Goal: Transaction & Acquisition: Purchase product/service

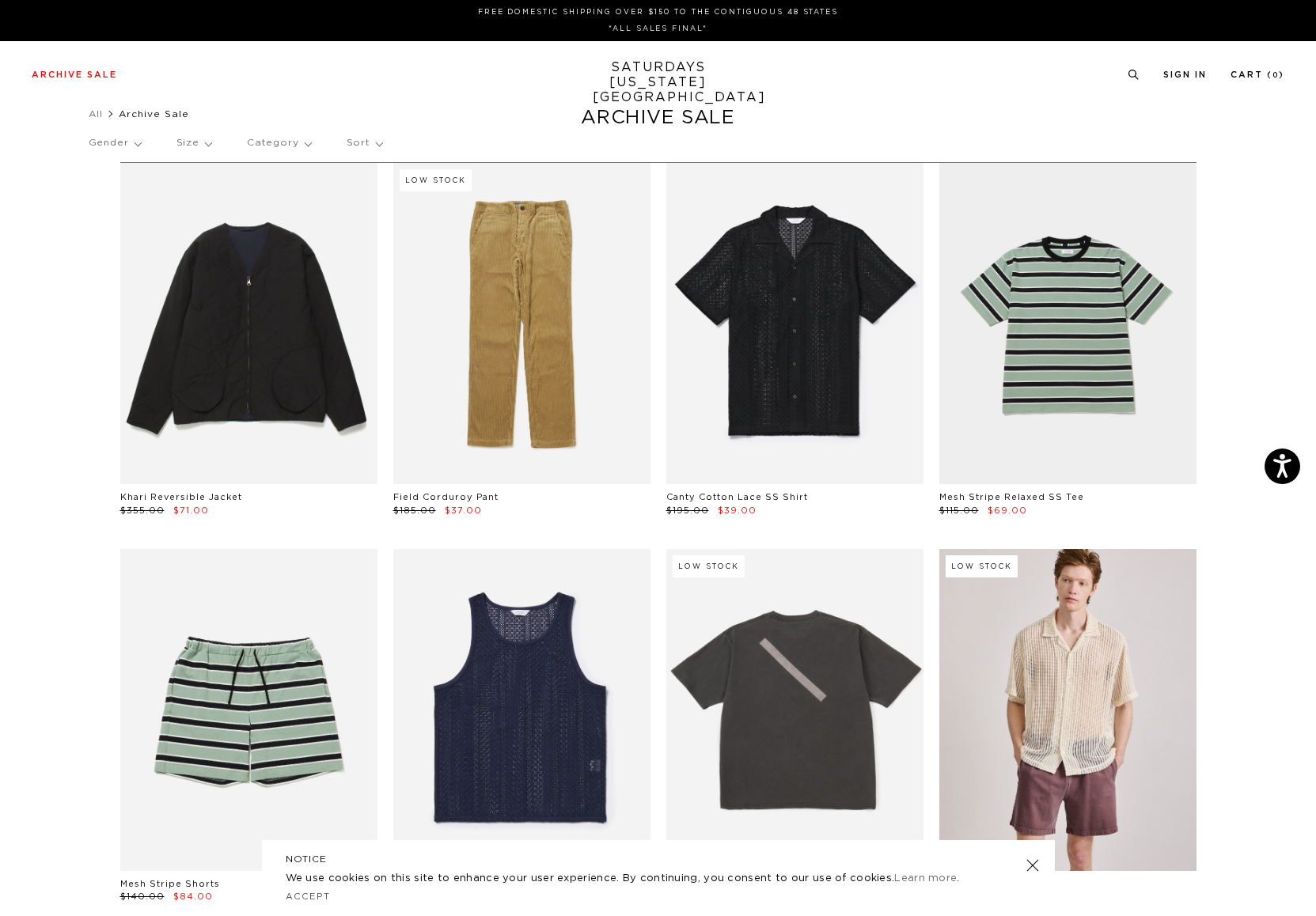
click at [125, 143] on p "Gender" at bounding box center [115, 143] width 52 height 36
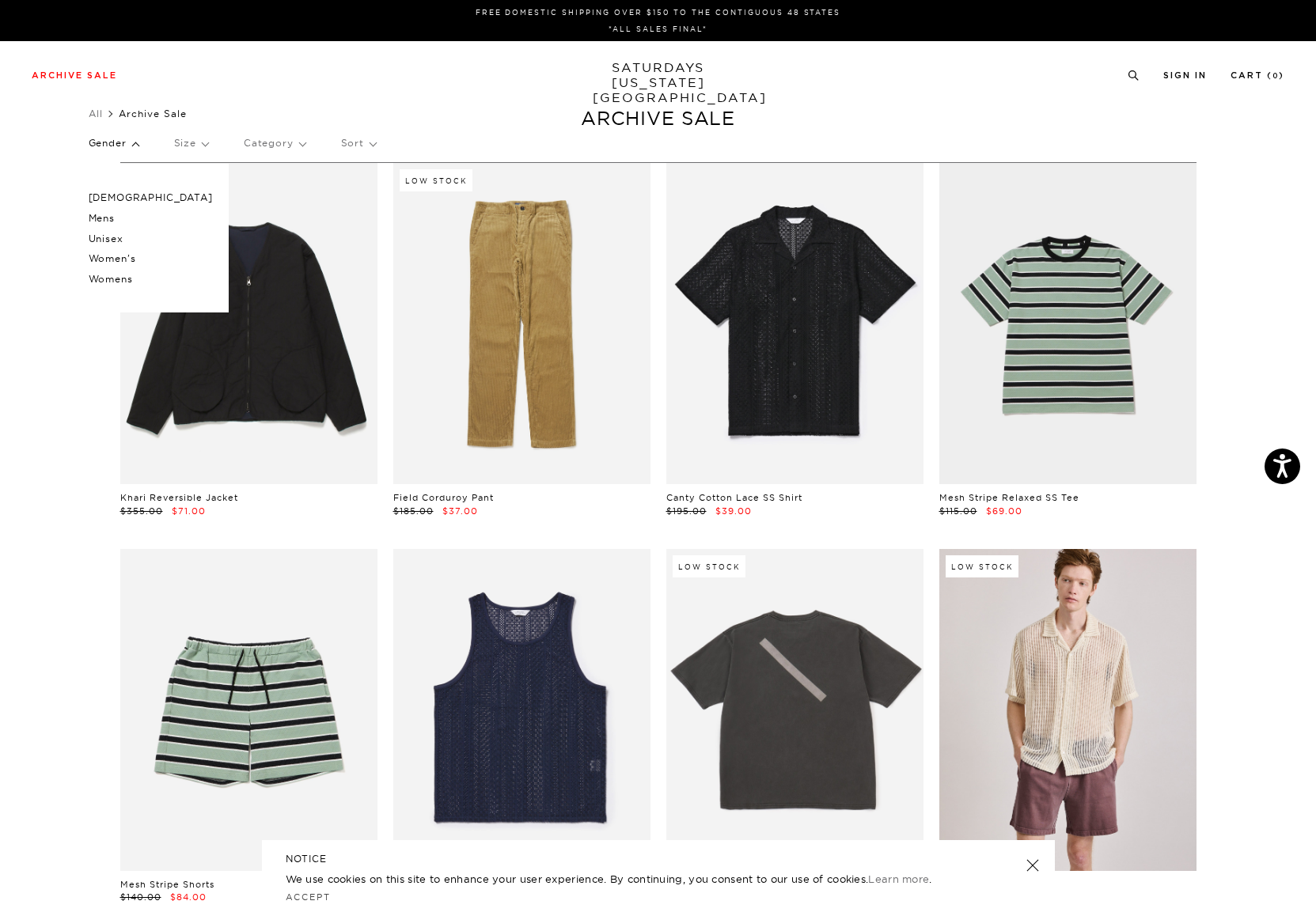
click at [105, 199] on p "Male" at bounding box center [151, 197] width 124 height 20
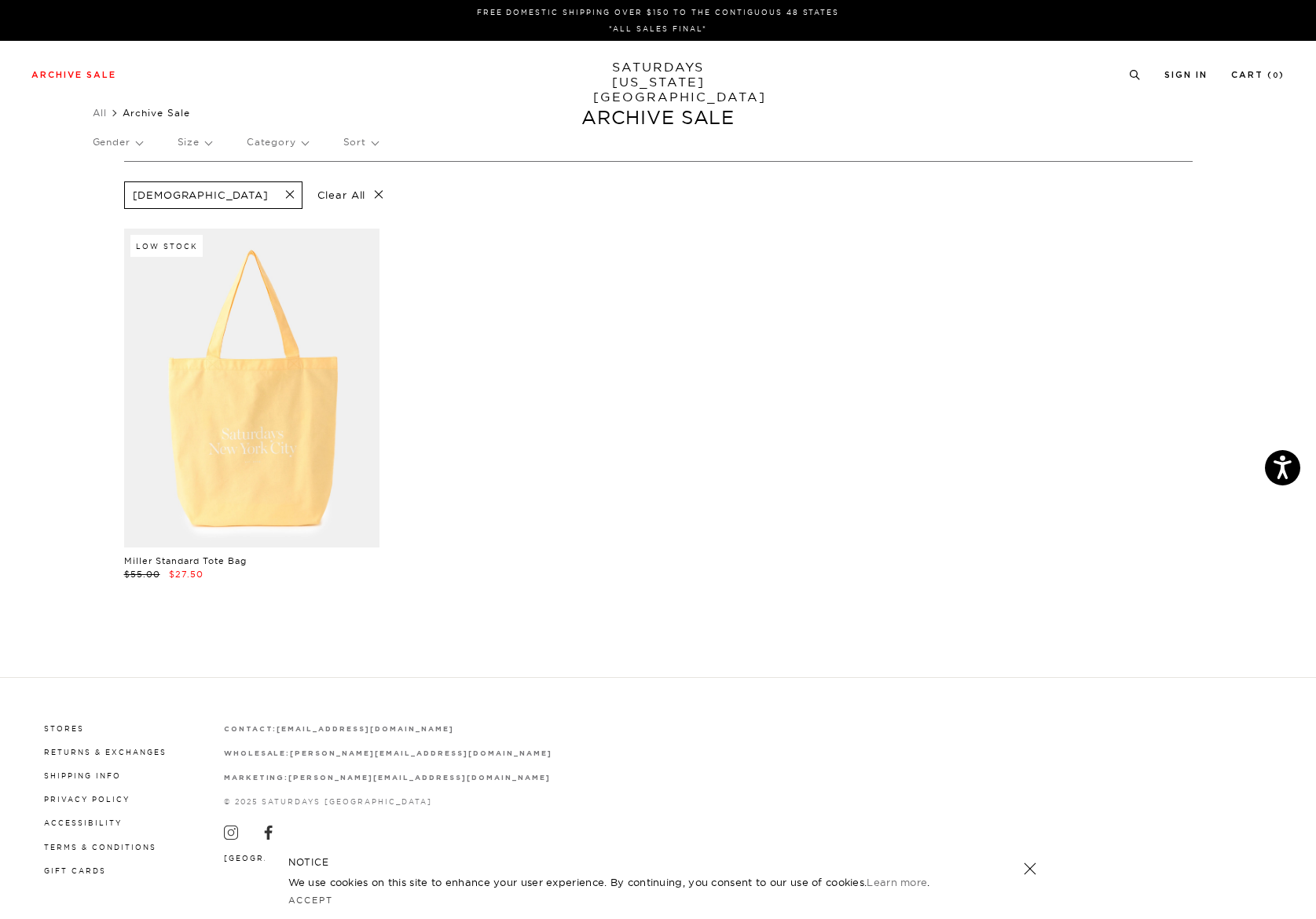
click at [310, 195] on p "Clear All" at bounding box center [351, 195] width 81 height 28
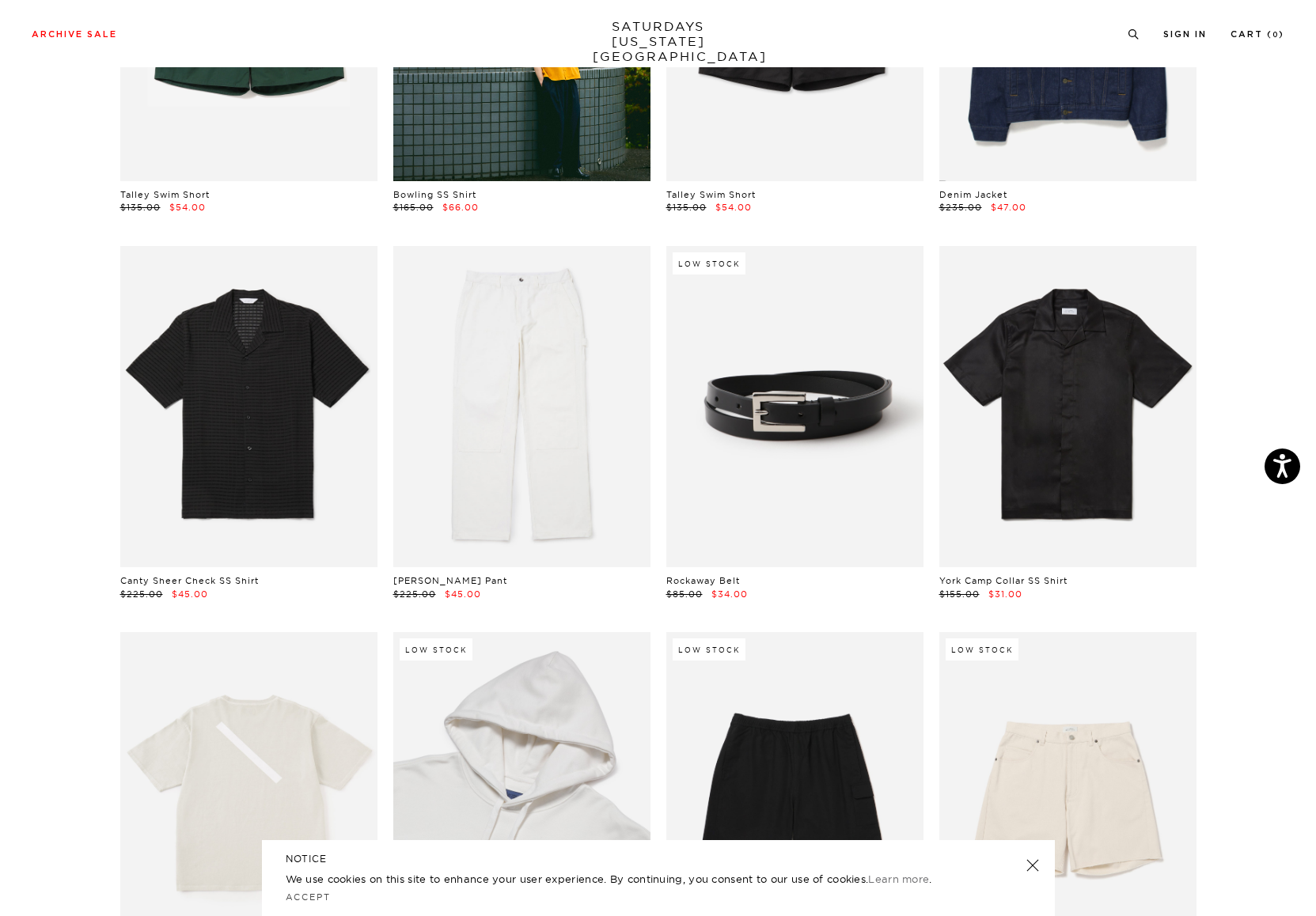
scroll to position [1085, 0]
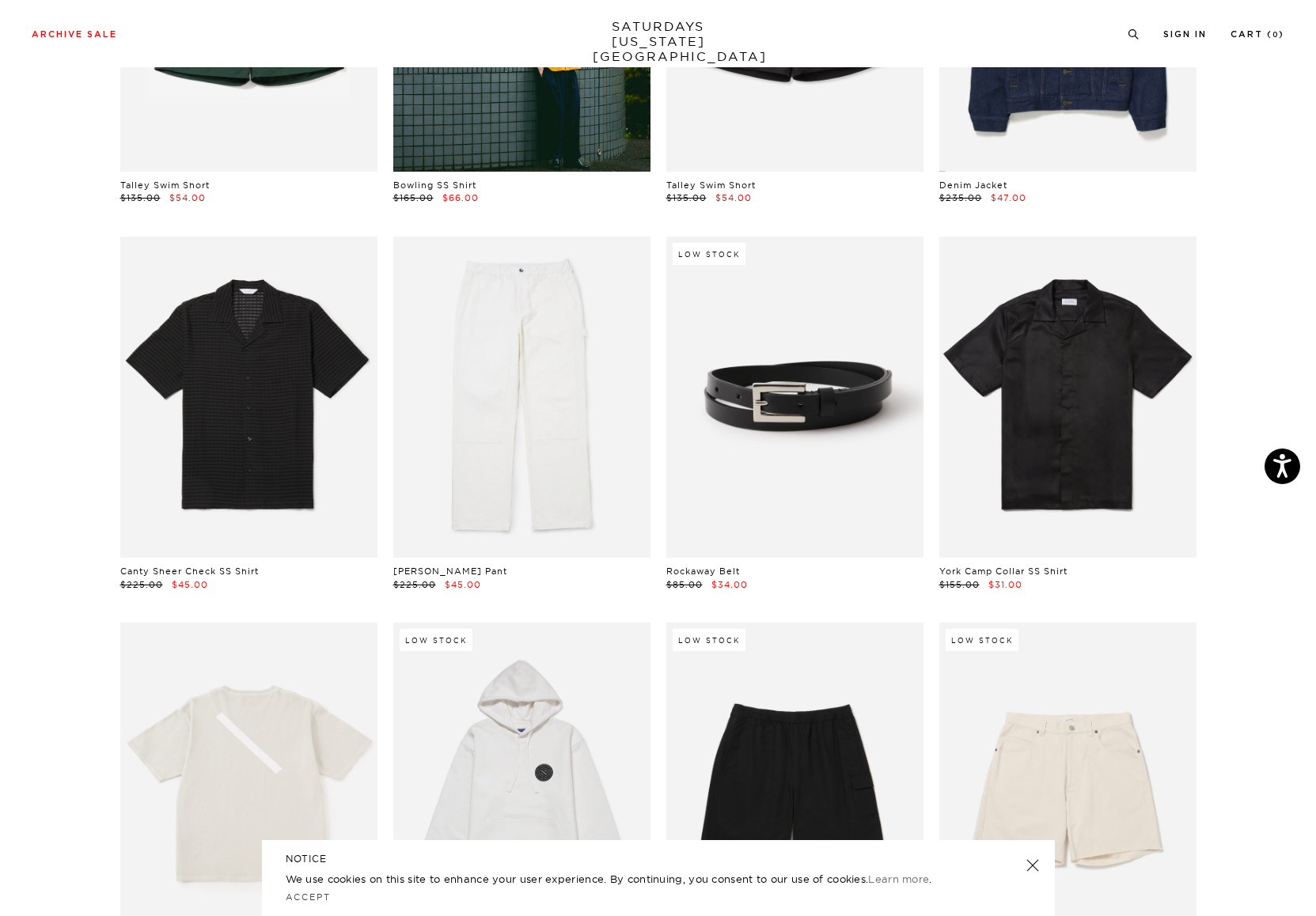
click at [1032, 866] on link at bounding box center [1031, 865] width 22 height 22
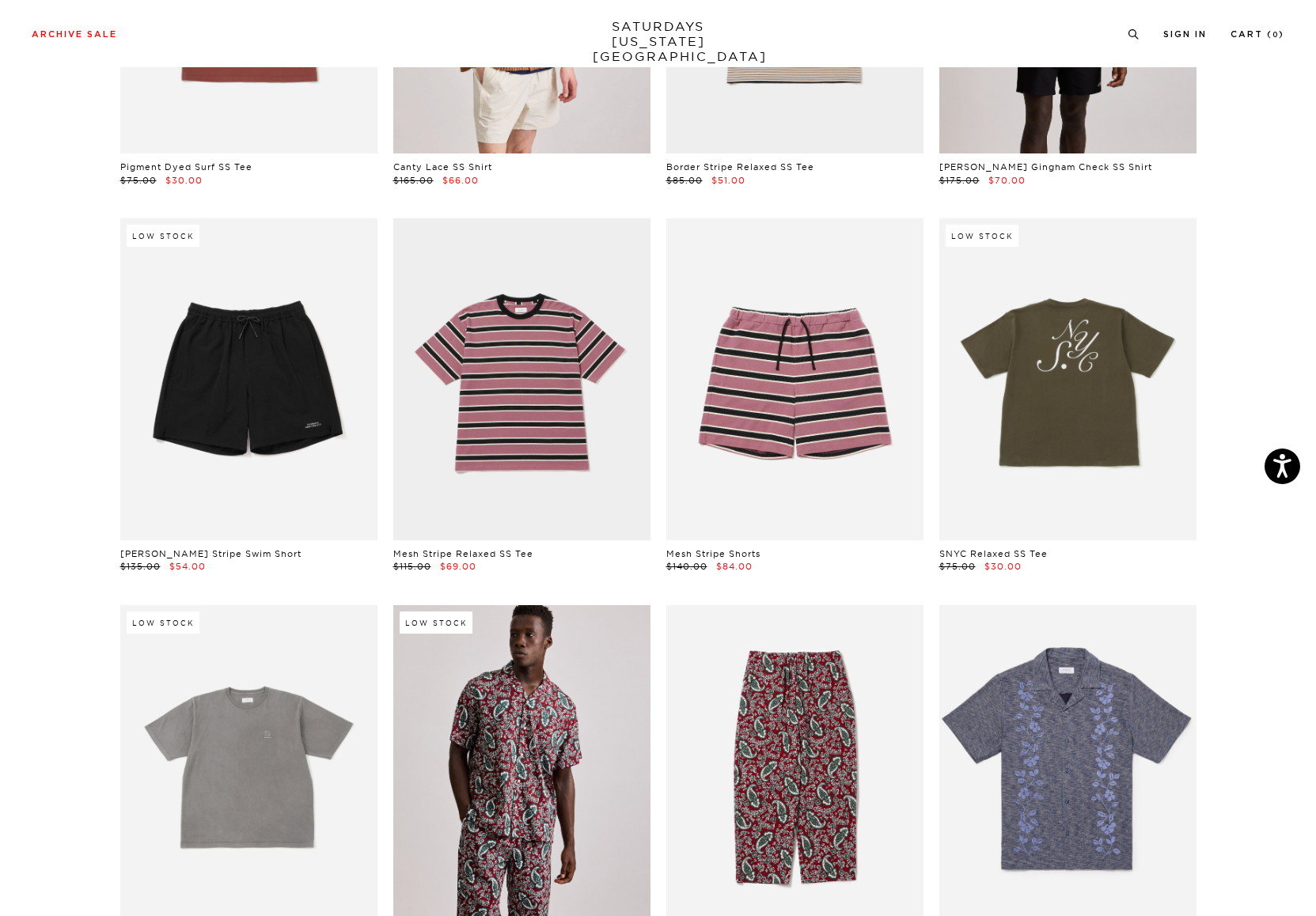
scroll to position [0, 0]
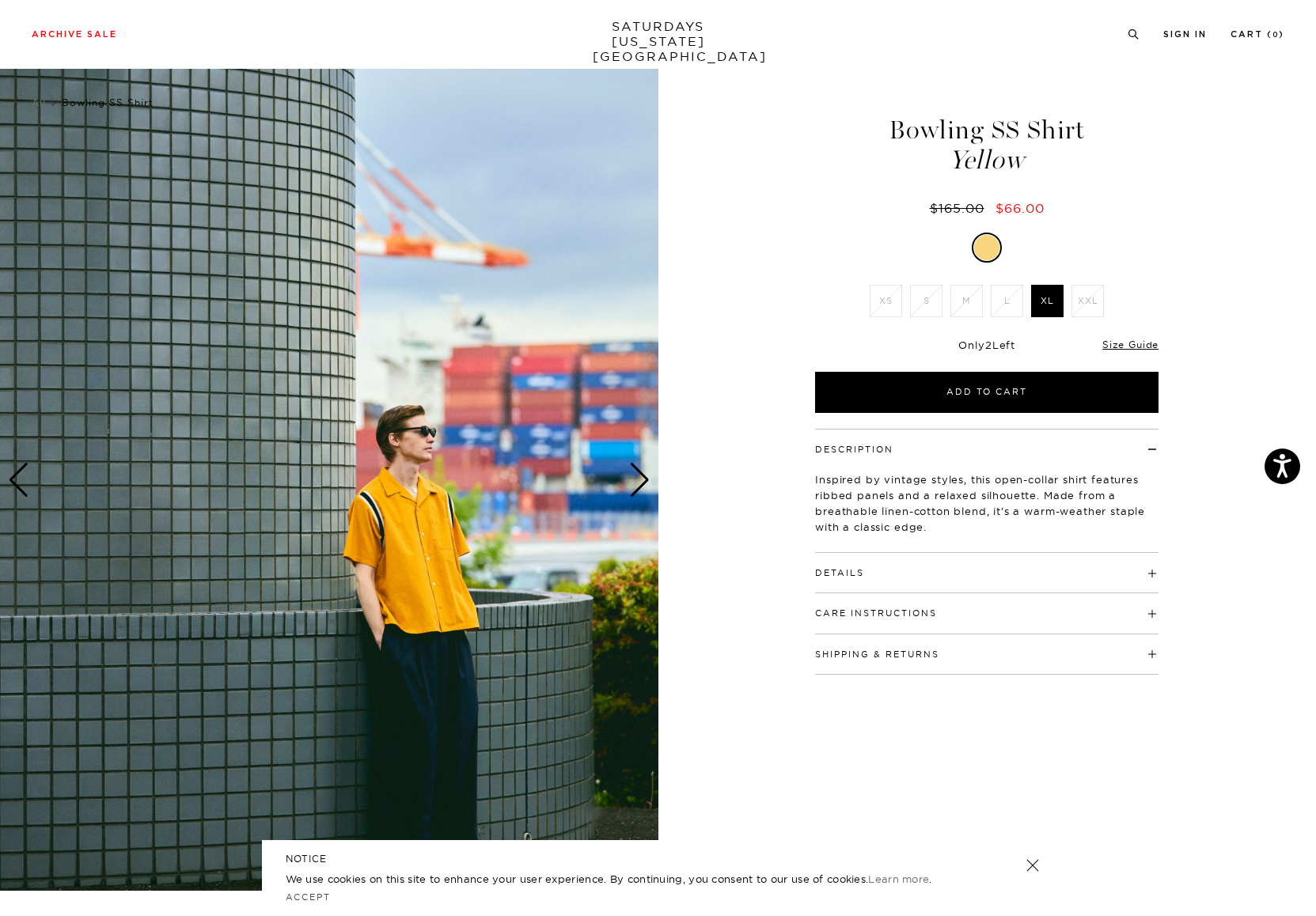
scroll to position [12, 0]
click at [638, 481] on div "Next slide" at bounding box center [639, 479] width 21 height 35
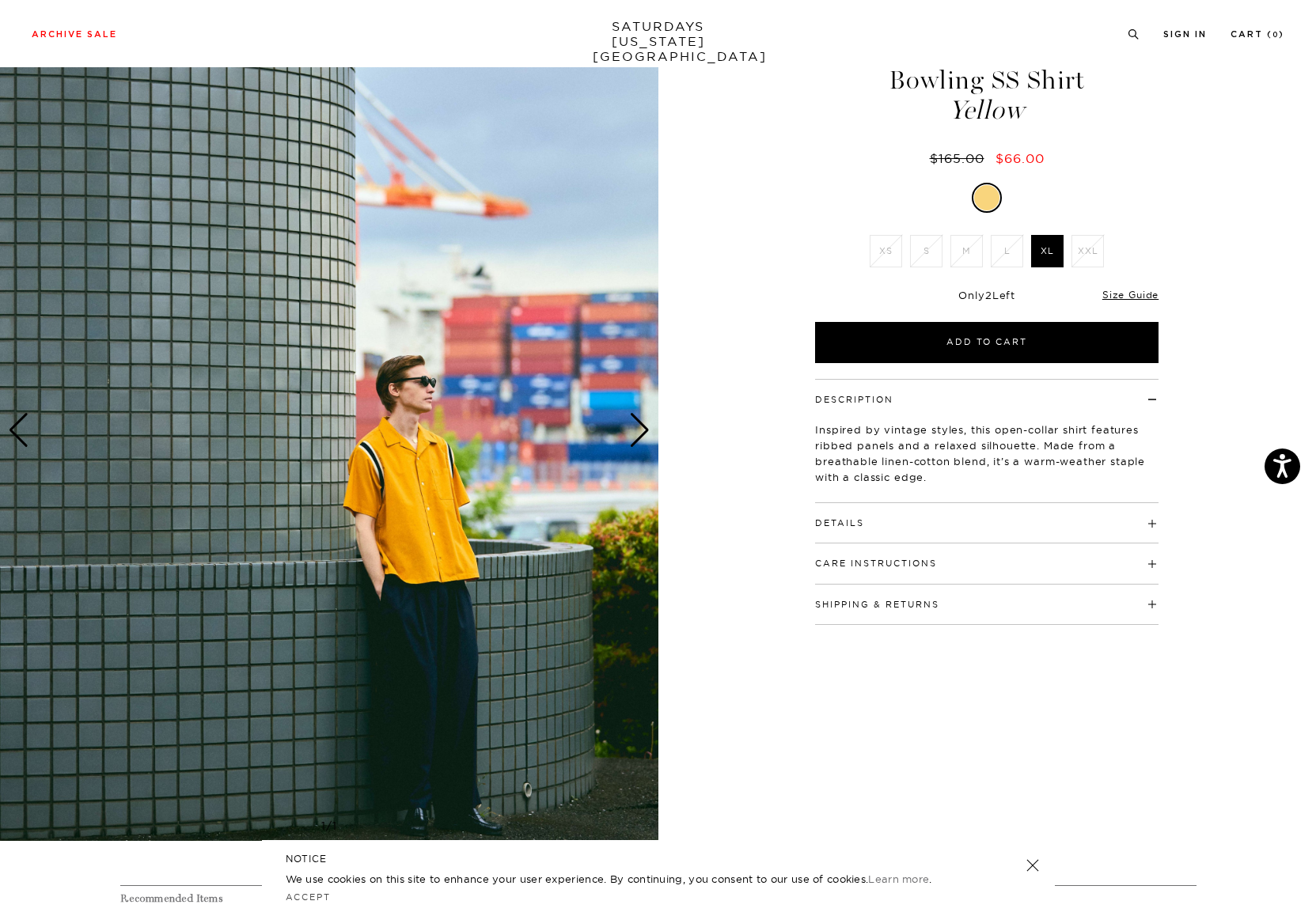
scroll to position [88, 0]
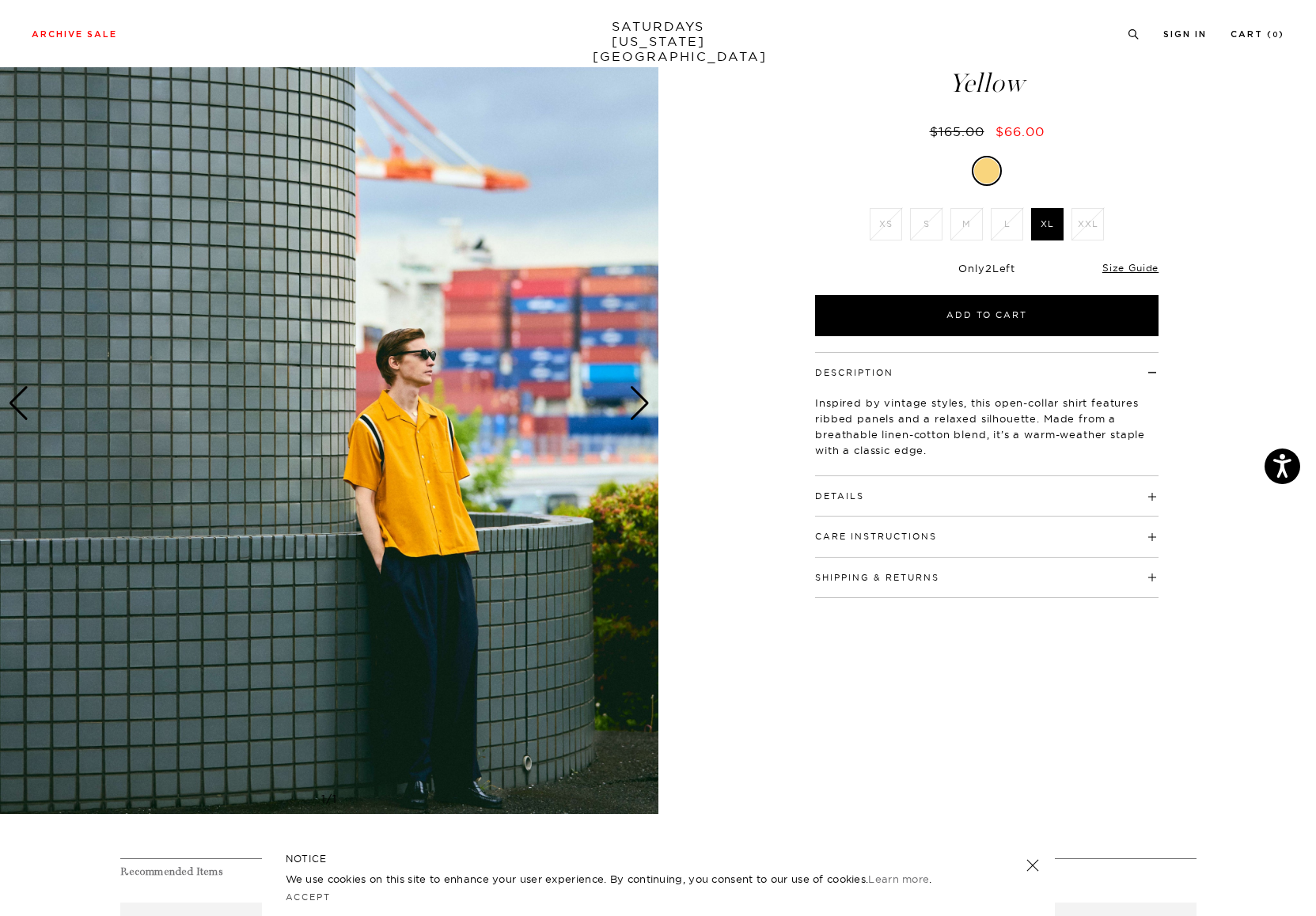
click at [643, 398] on div "Next slide" at bounding box center [639, 403] width 21 height 35
click at [642, 398] on div "Next slide" at bounding box center [639, 403] width 21 height 35
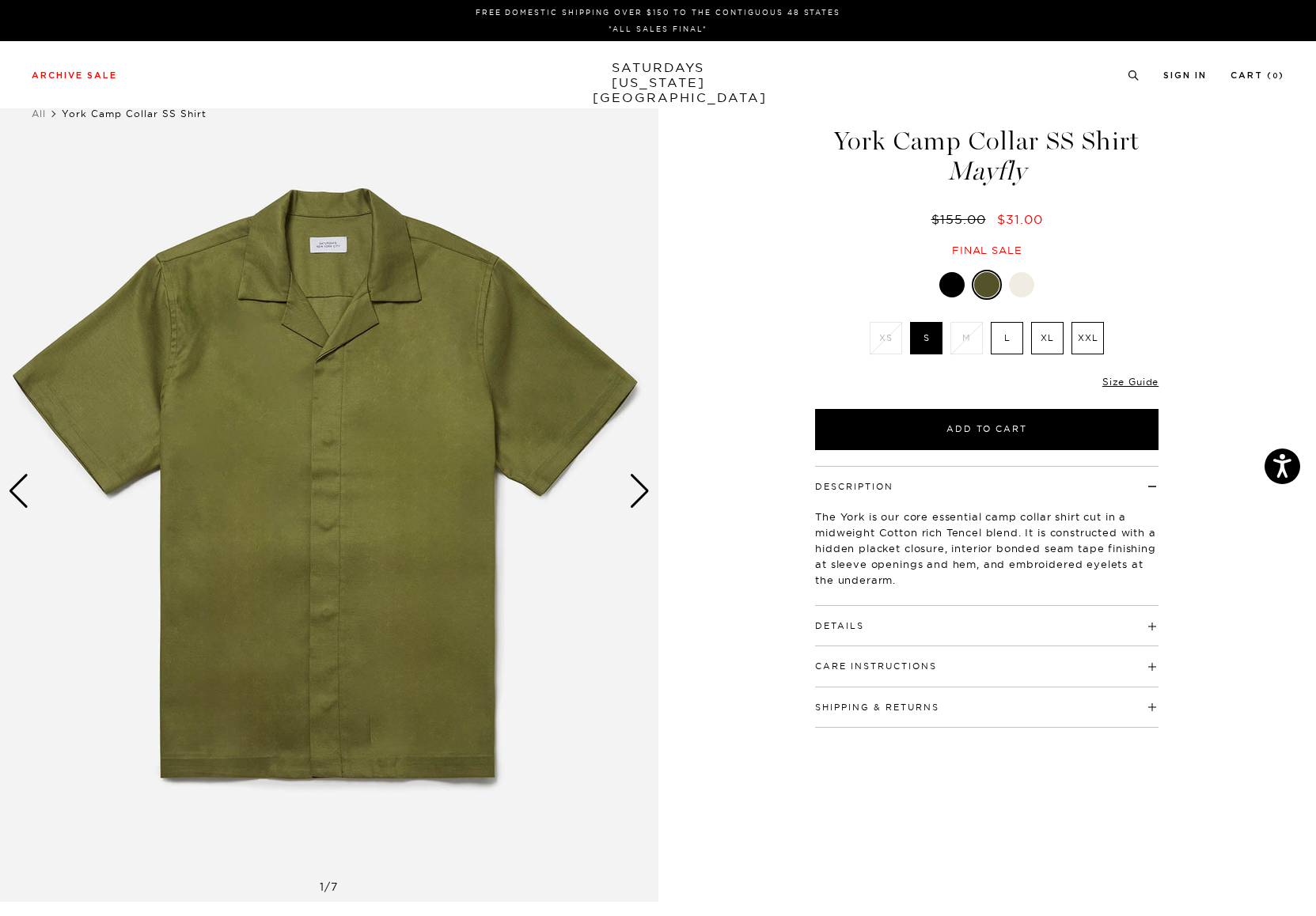
click at [940, 281] on div at bounding box center [952, 284] width 25 height 25
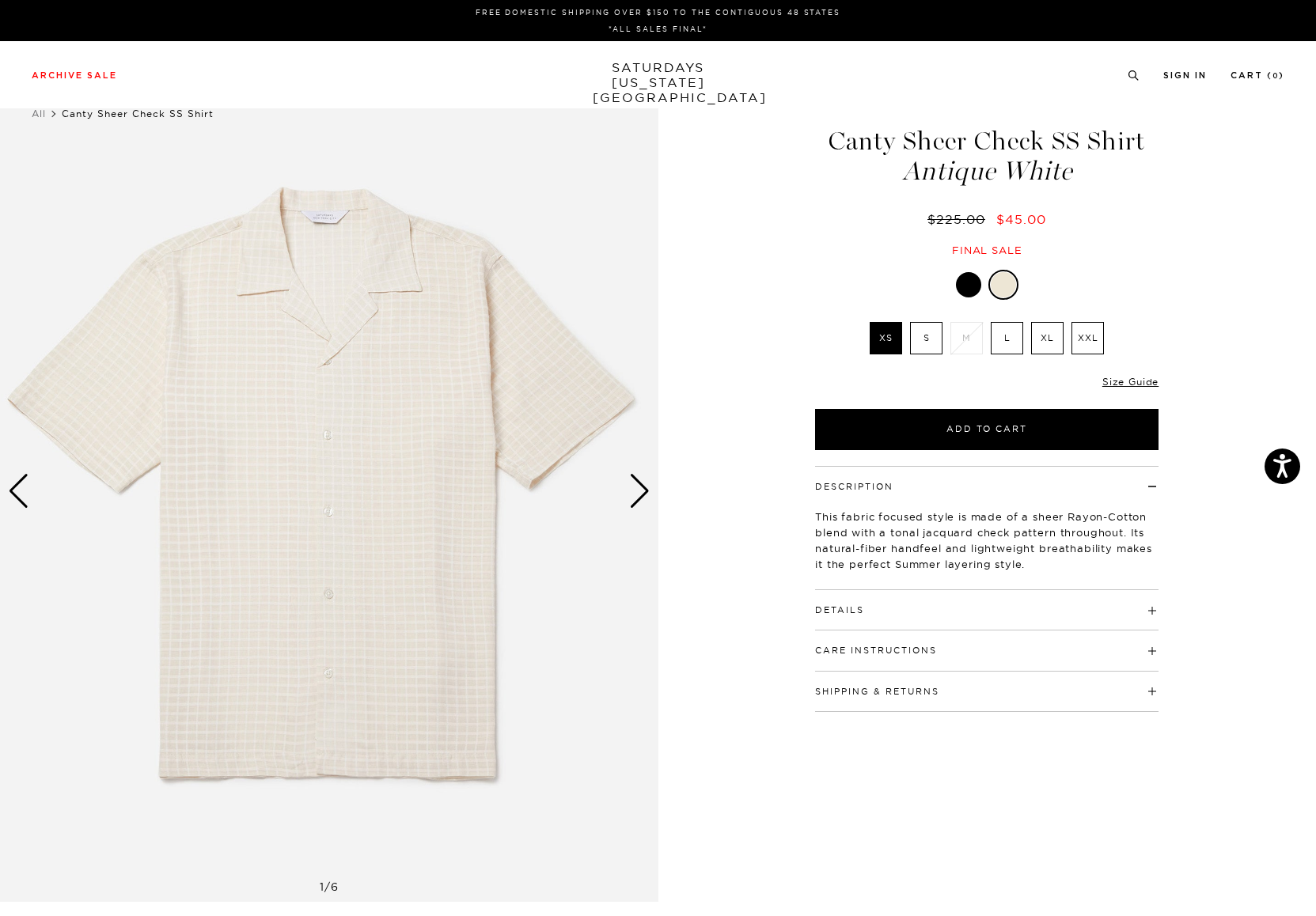
click at [638, 487] on div "Next slide" at bounding box center [639, 491] width 21 height 35
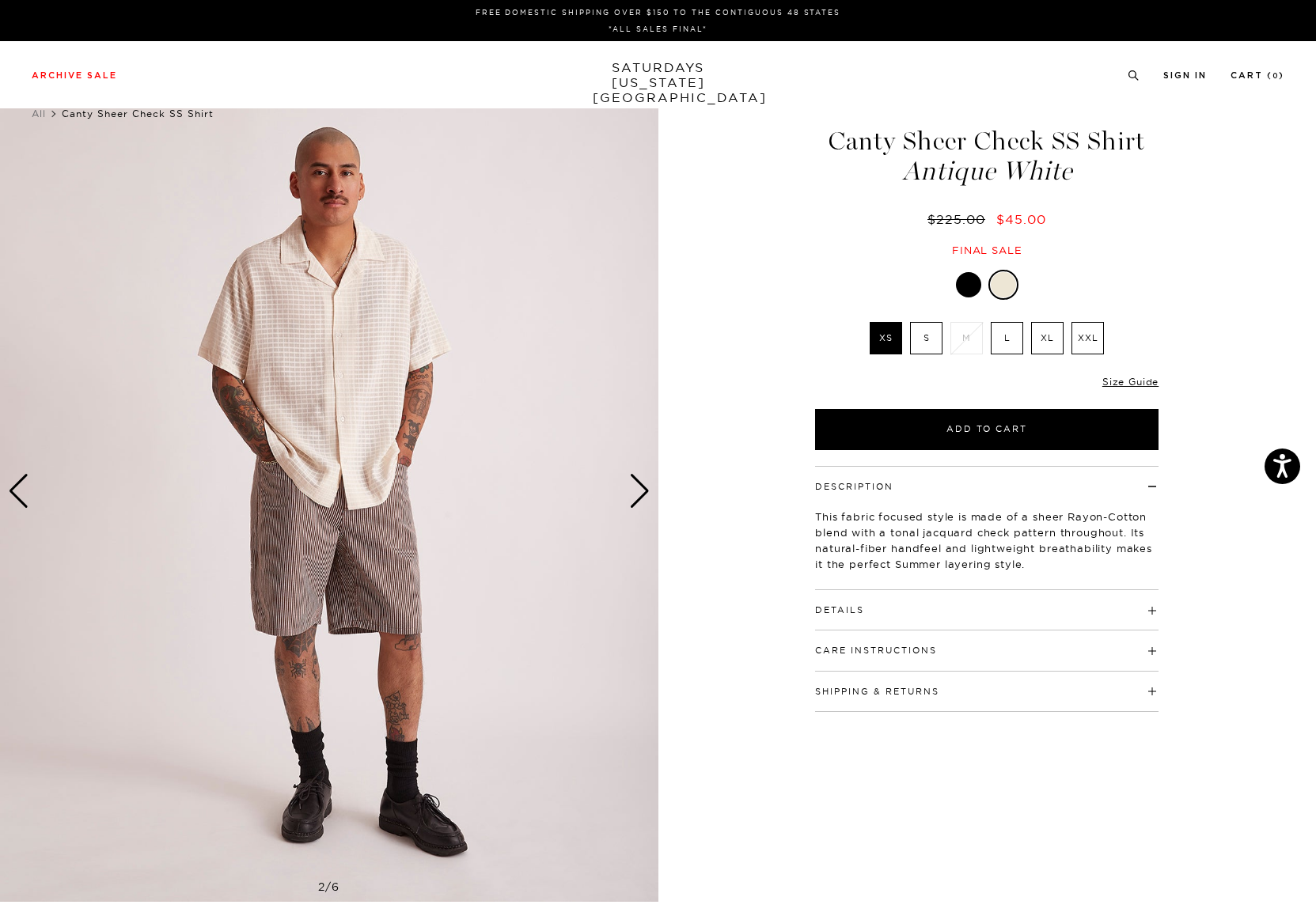
click at [24, 486] on div "Previous slide" at bounding box center [19, 491] width 21 height 35
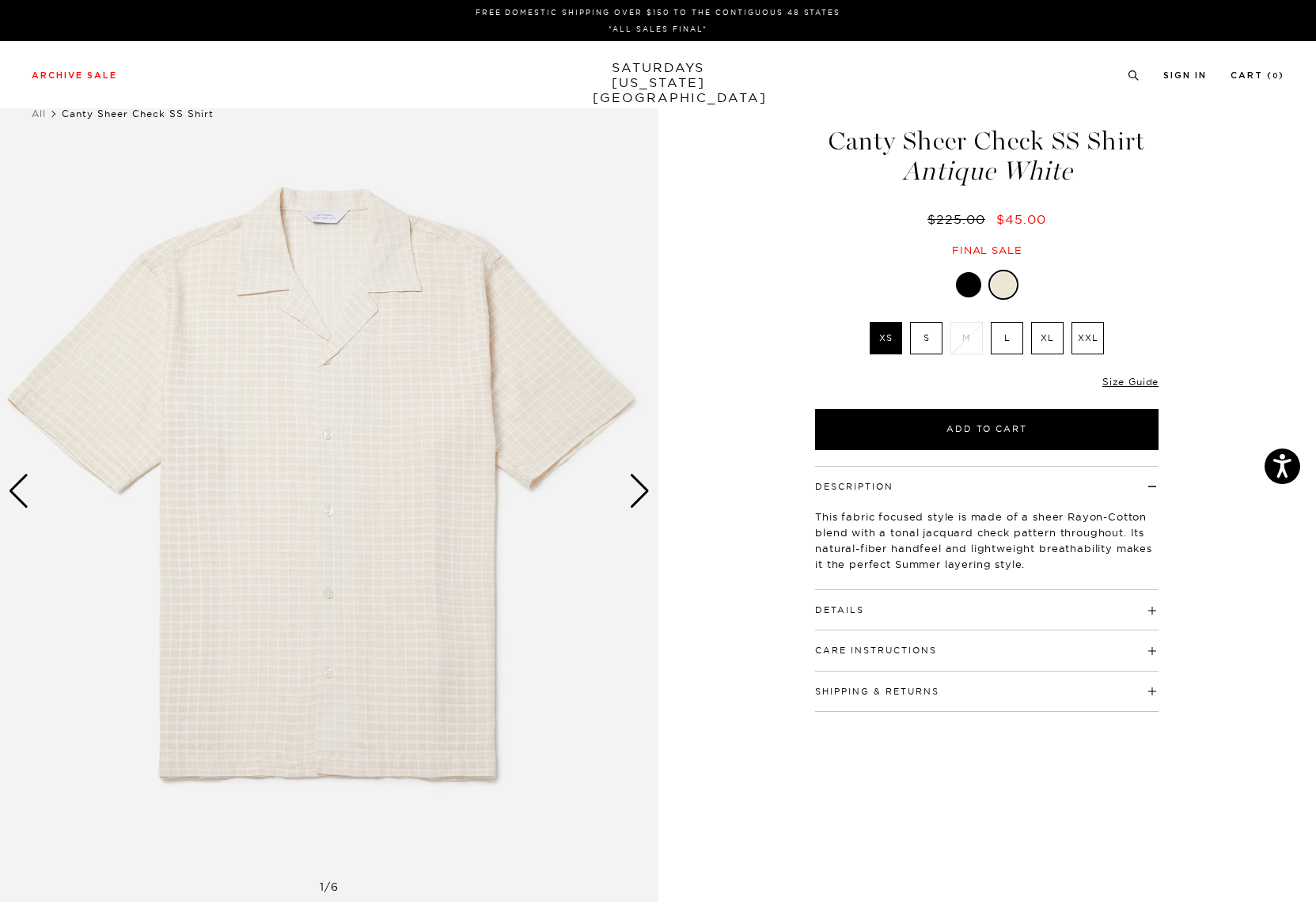
click at [962, 280] on div at bounding box center [968, 284] width 25 height 25
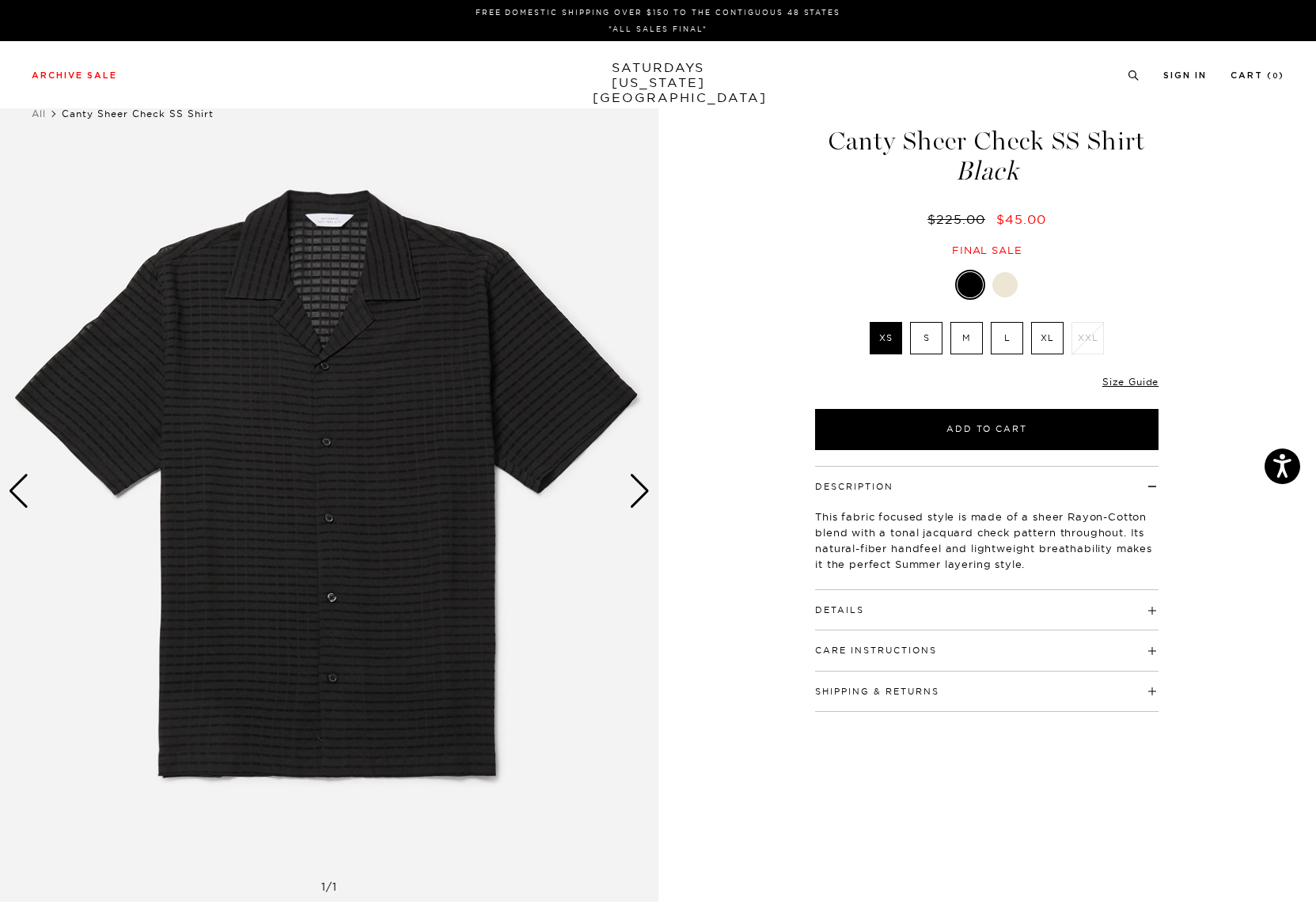
click at [999, 286] on div at bounding box center [1004, 284] width 25 height 25
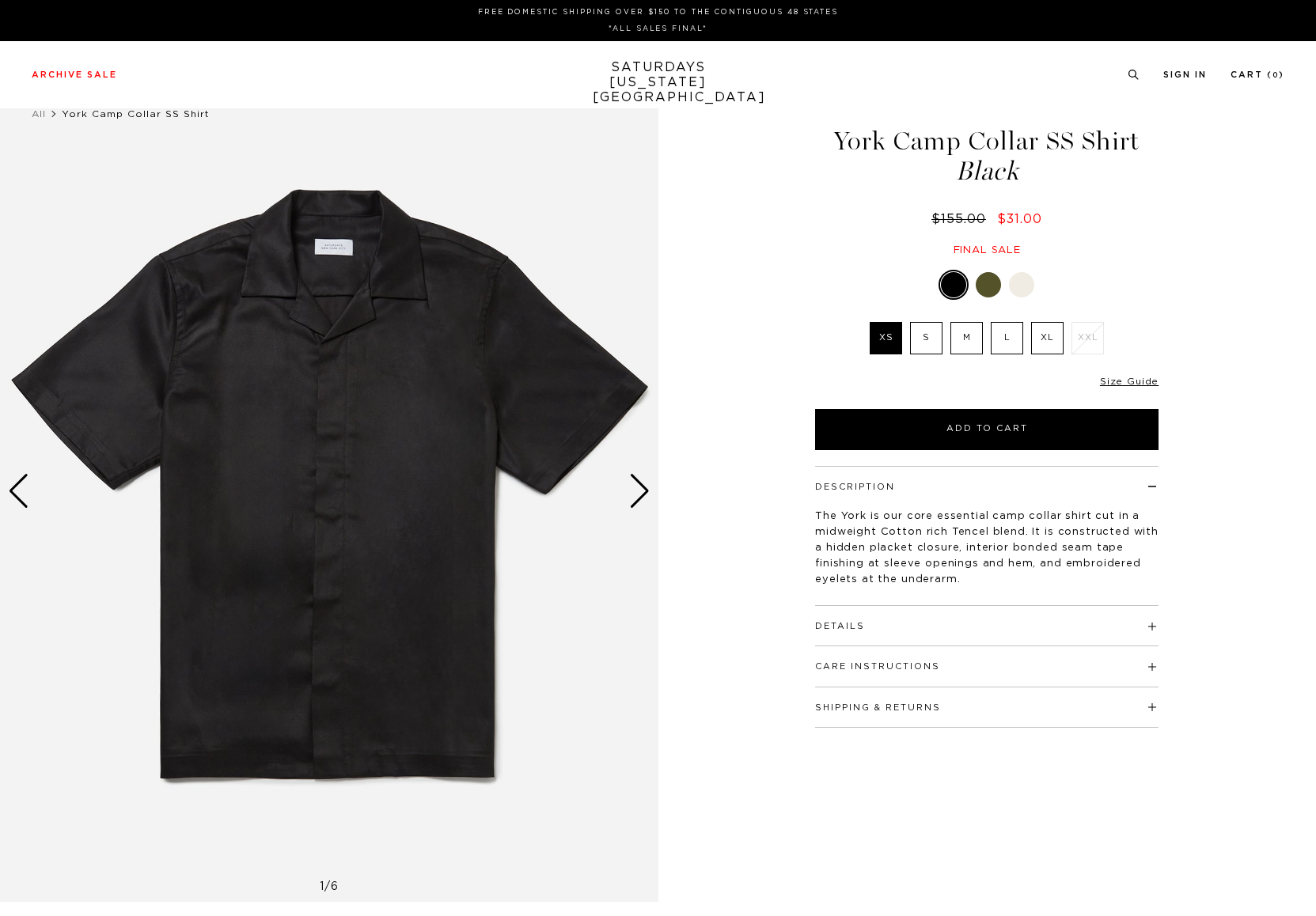
click at [1026, 283] on div at bounding box center [1021, 284] width 25 height 25
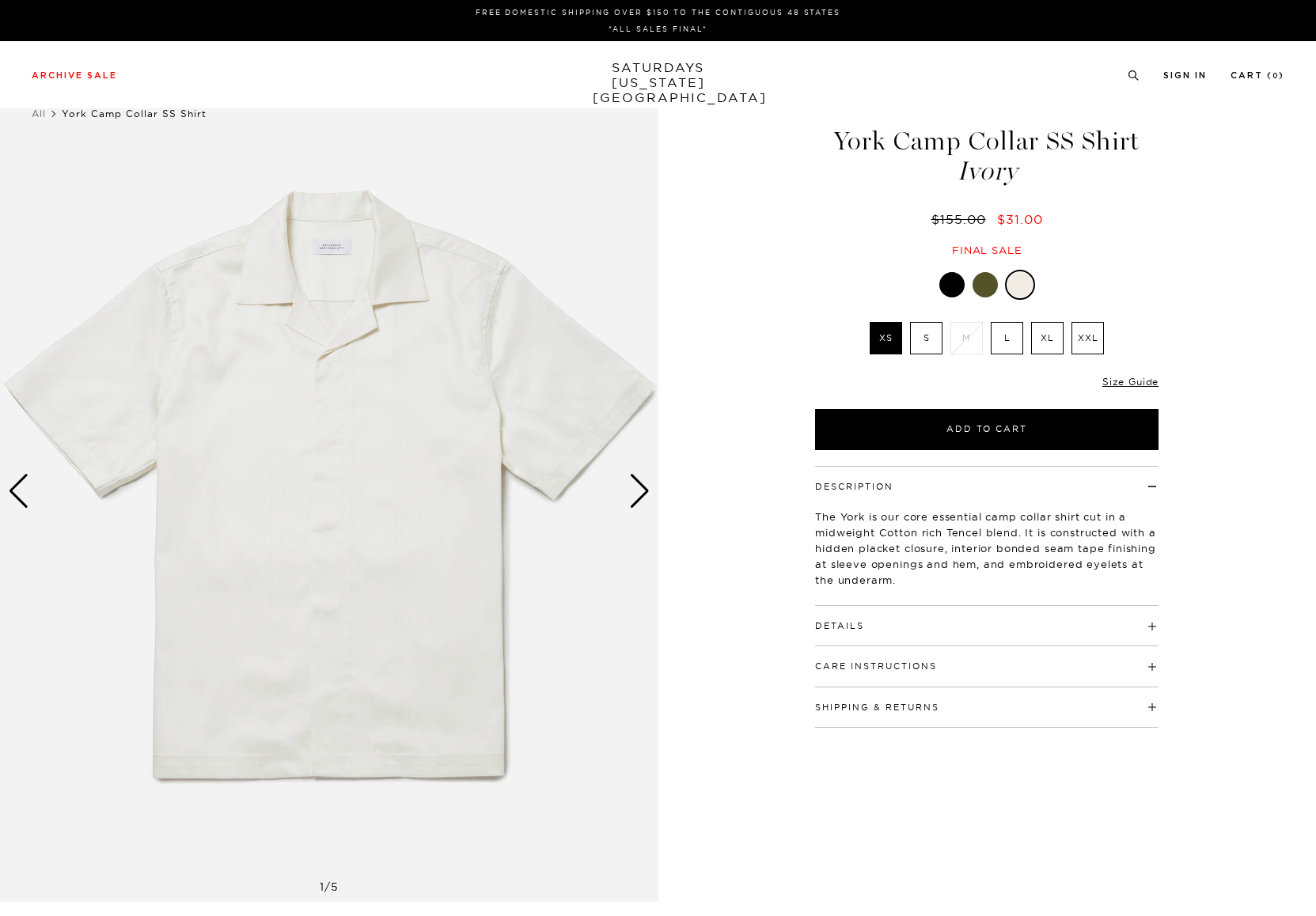
click at [989, 285] on div at bounding box center [984, 284] width 25 height 25
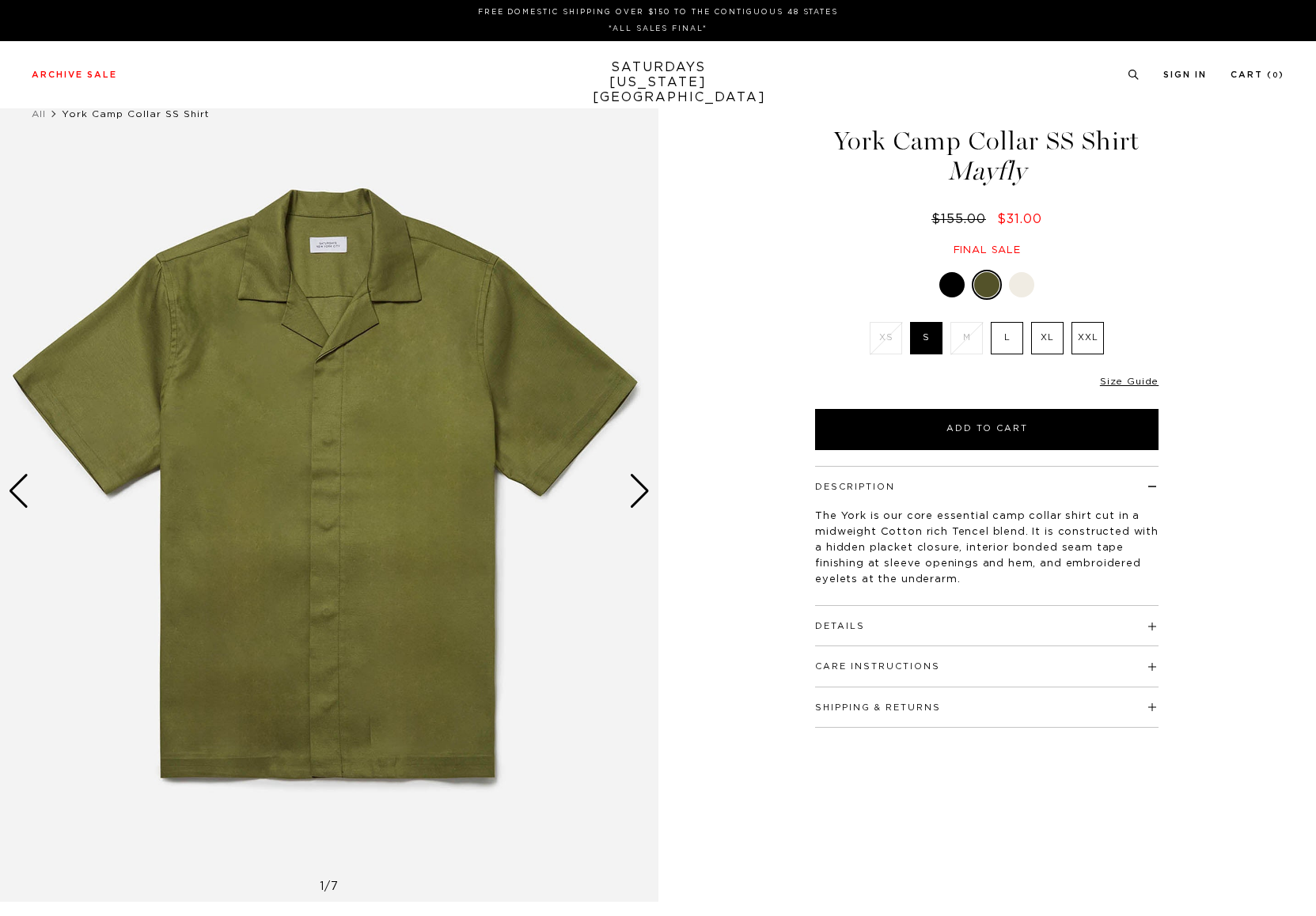
click at [1041, 333] on label "XL" at bounding box center [1047, 337] width 32 height 32
click at [0, 0] on input "XL" at bounding box center [0, 0] width 0 height 0
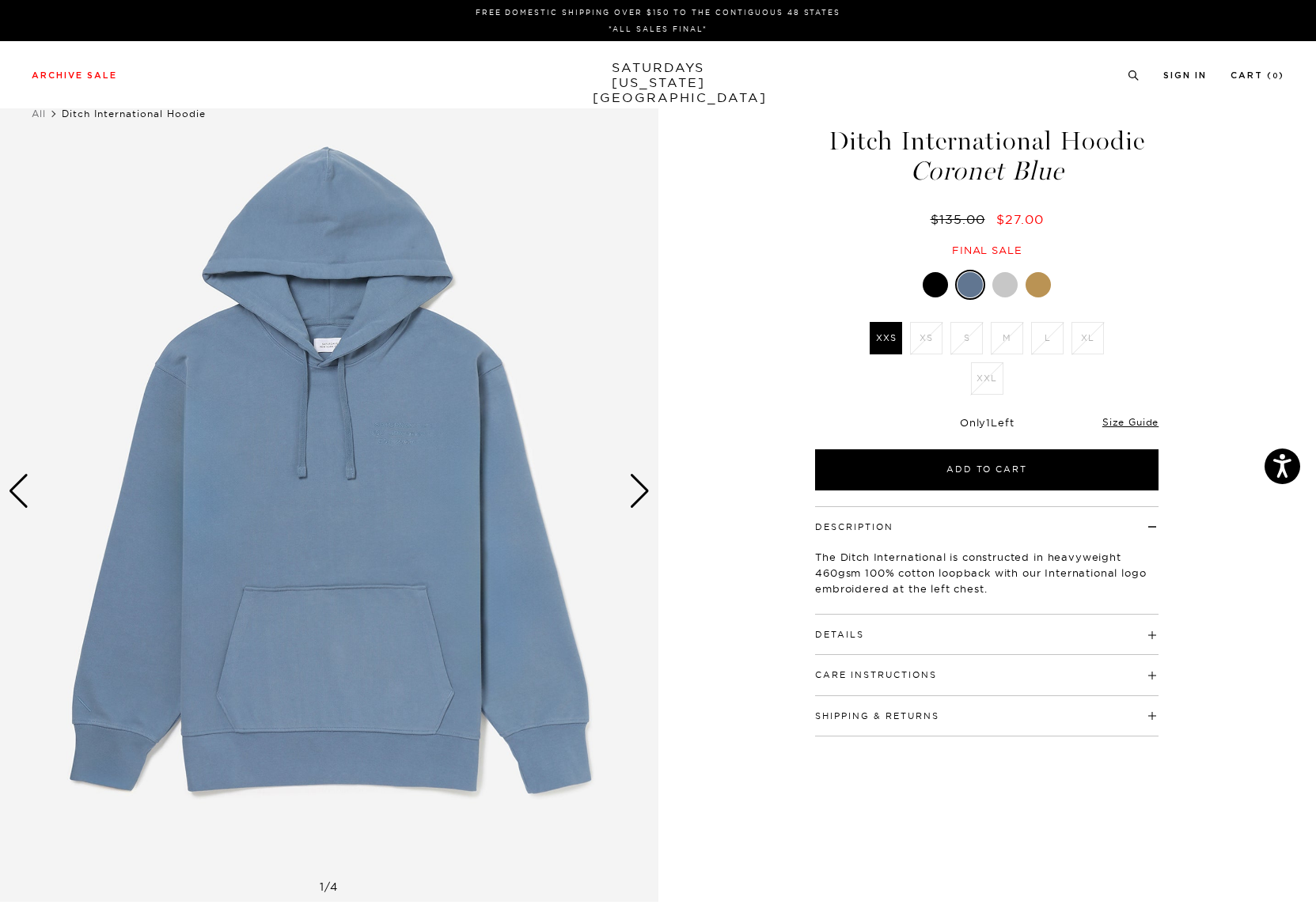
click at [1041, 293] on div at bounding box center [1038, 284] width 25 height 25
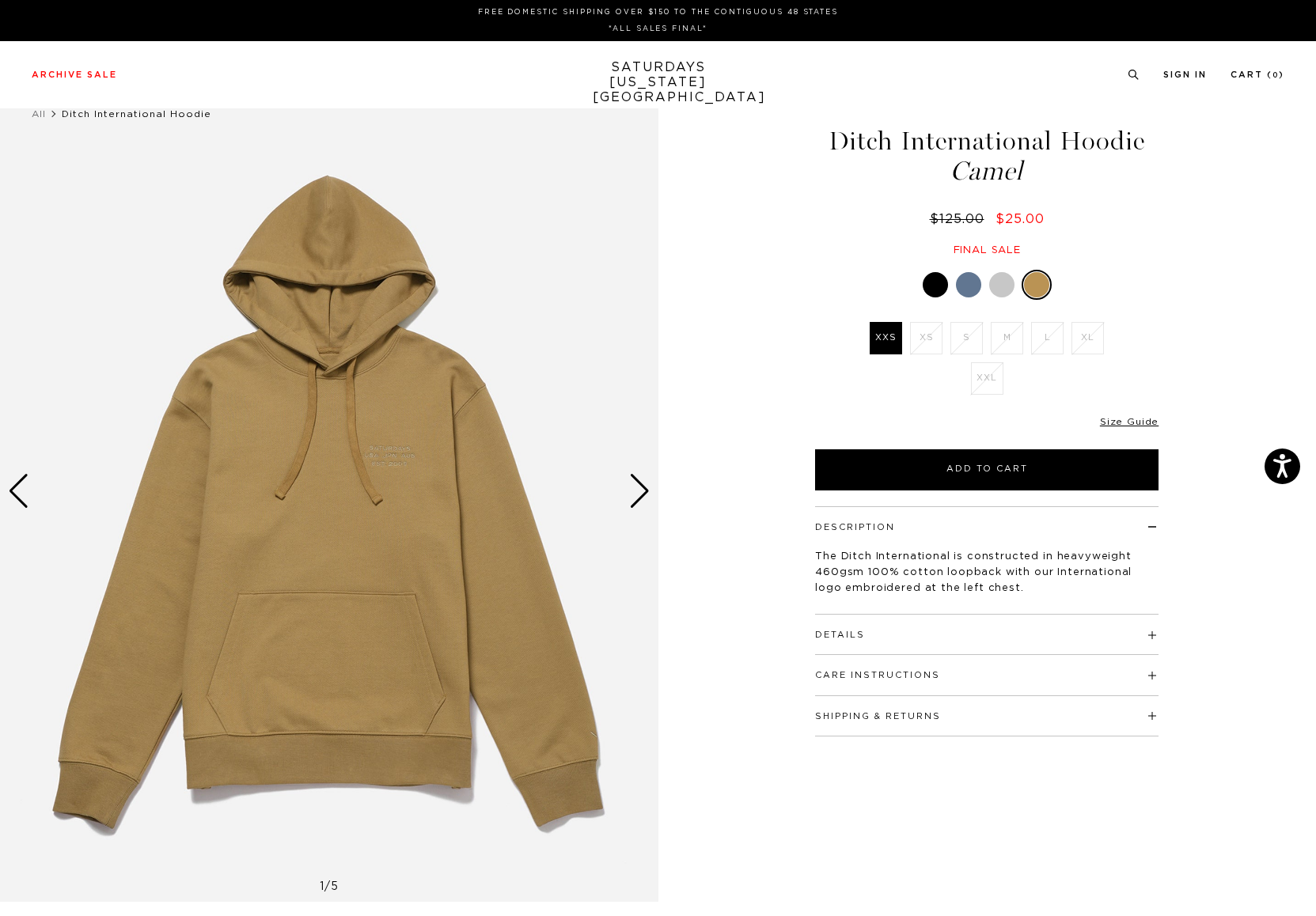
click at [993, 288] on div at bounding box center [1001, 284] width 25 height 25
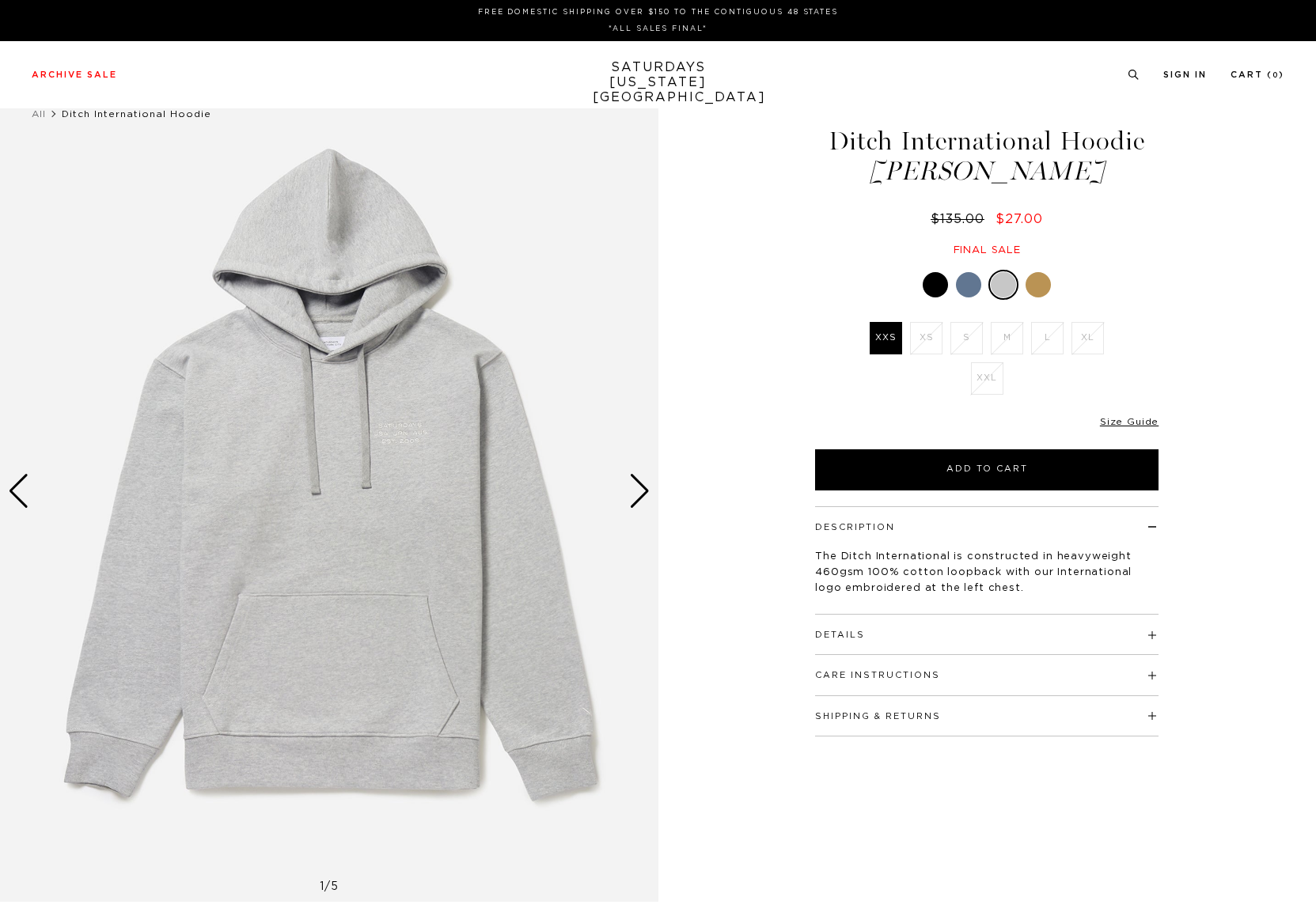
click at [971, 287] on div at bounding box center [968, 284] width 25 height 25
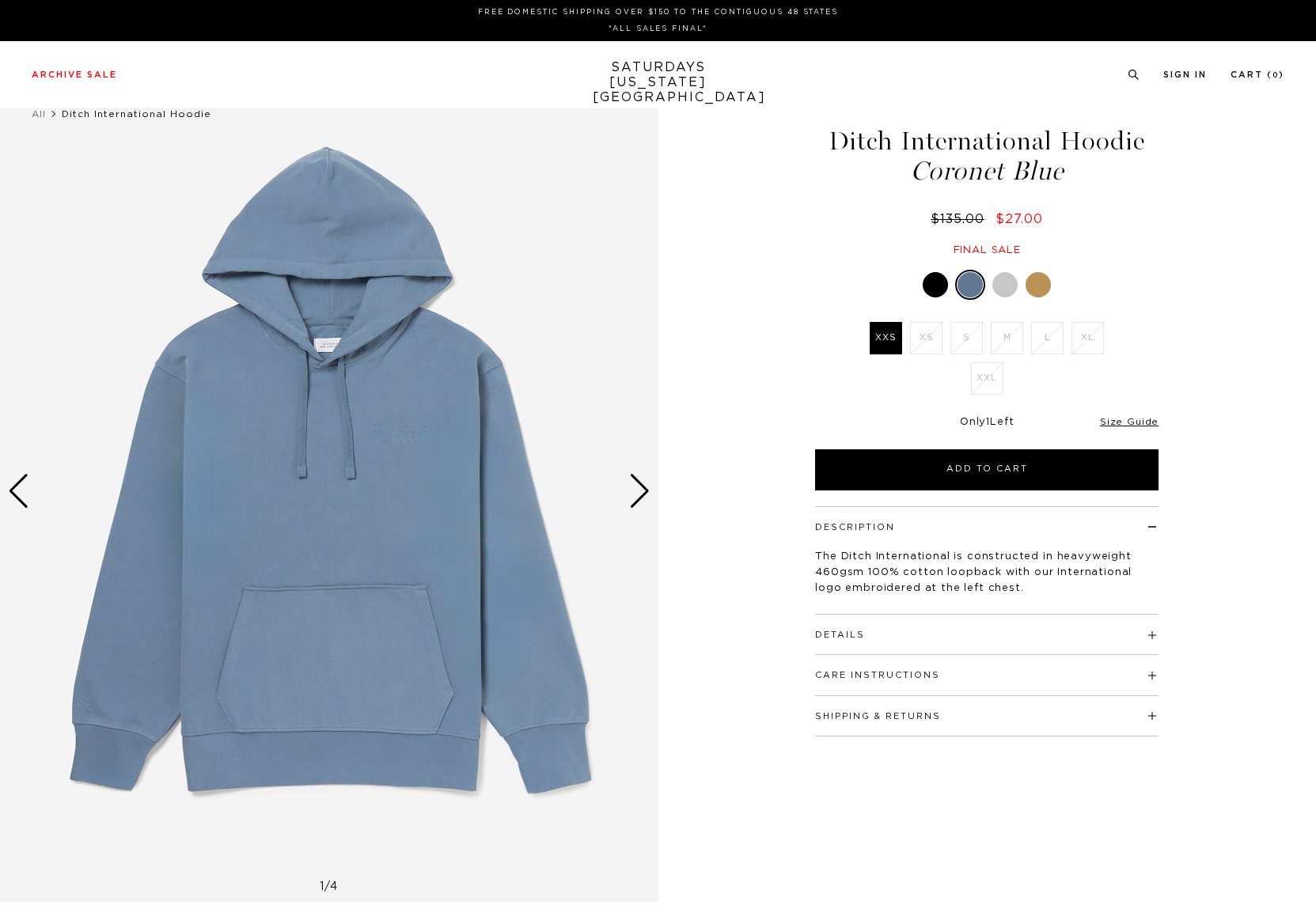
click at [939, 286] on div at bounding box center [935, 284] width 25 height 25
